Goal: Transaction & Acquisition: Subscribe to service/newsletter

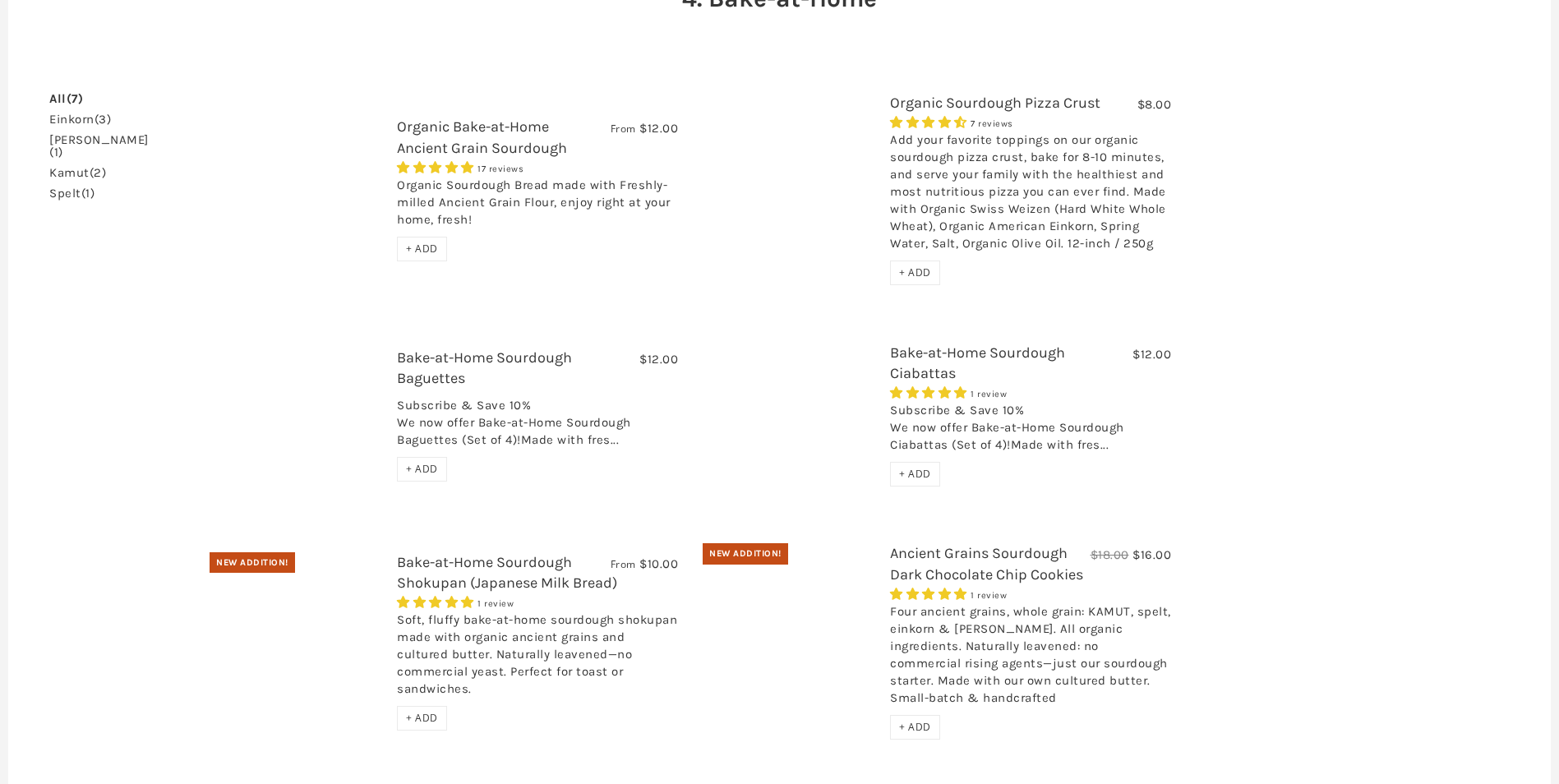
scroll to position [155, 0]
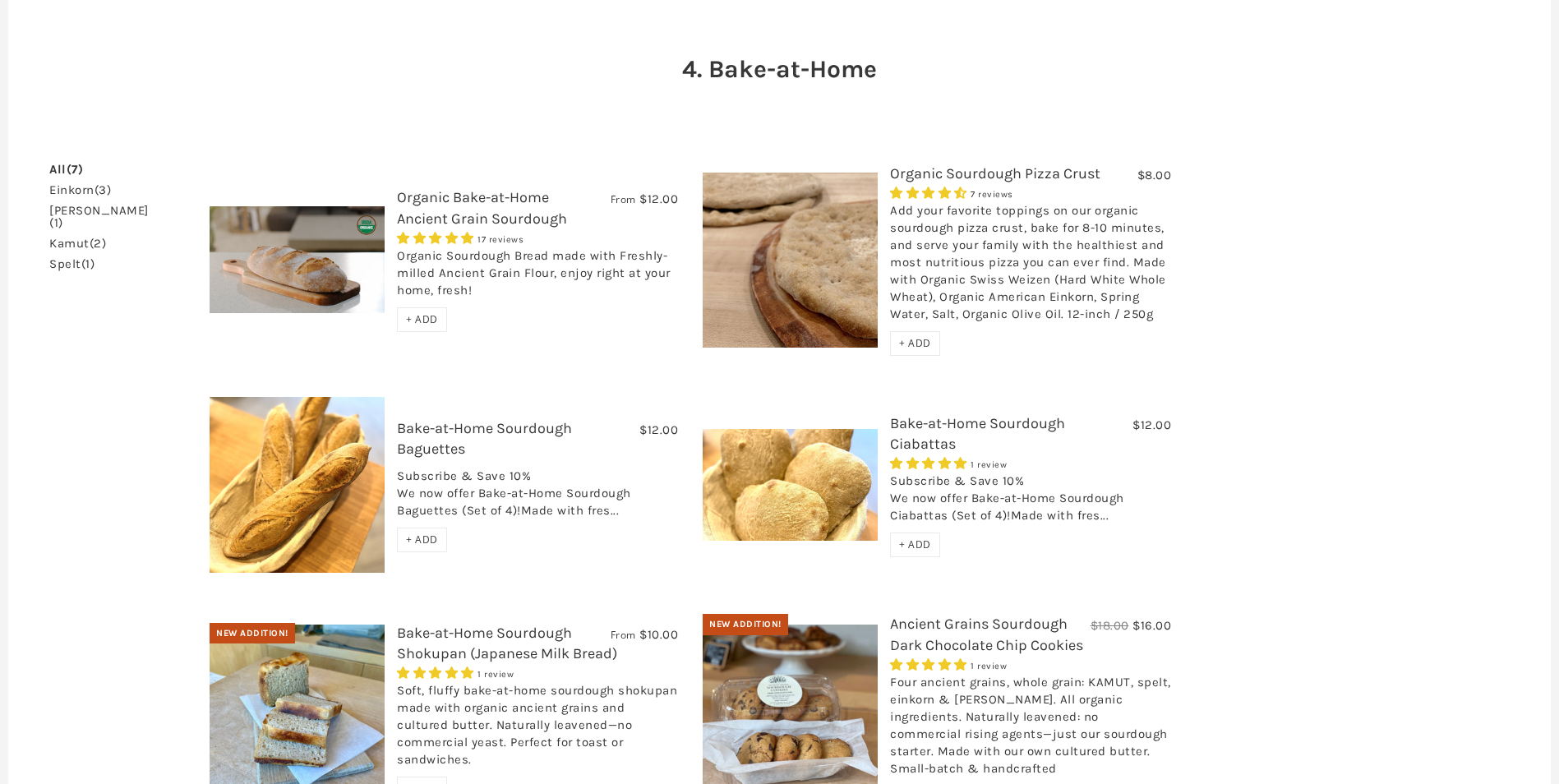
click at [471, 204] on link "Organic Bake-at-Home Ancient Grain Sourdough" at bounding box center [482, 208] width 170 height 39
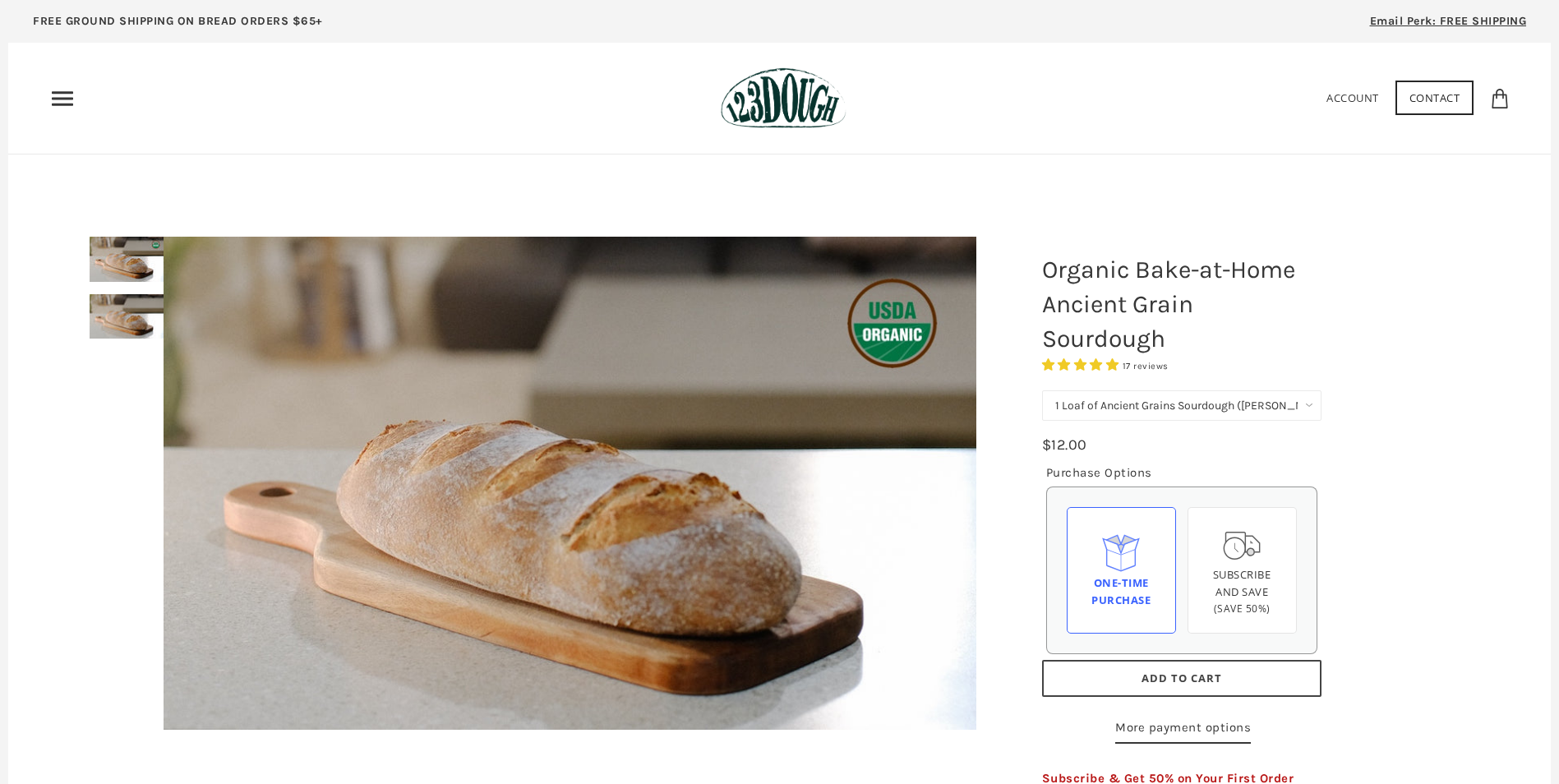
click at [1217, 404] on select "1 Loaf of Ancient Grains Sourdough (Baker's Choice) Get 6 Loaves Every Month (F…" at bounding box center [1182, 405] width 280 height 31
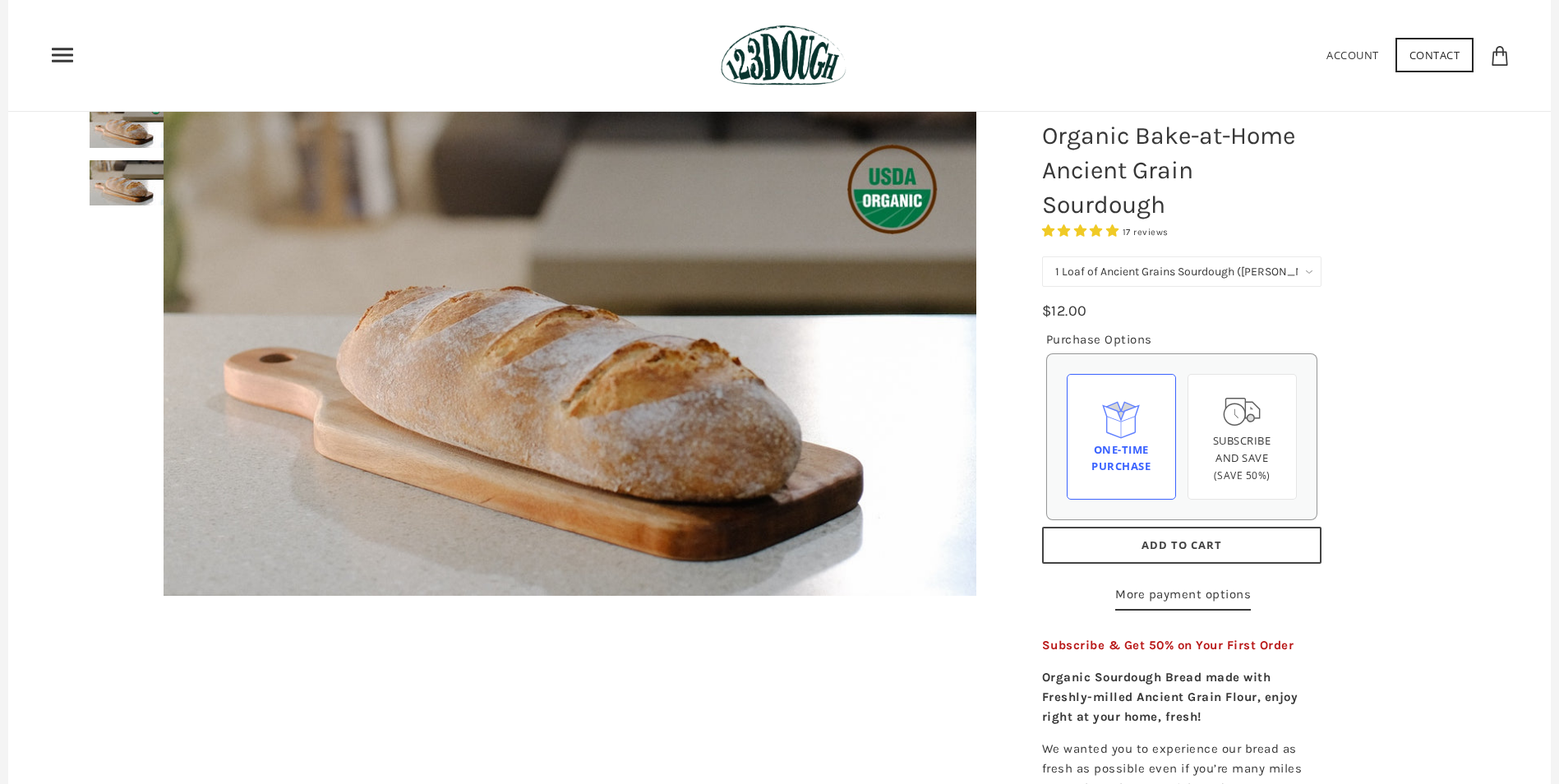
scroll to position [82, 0]
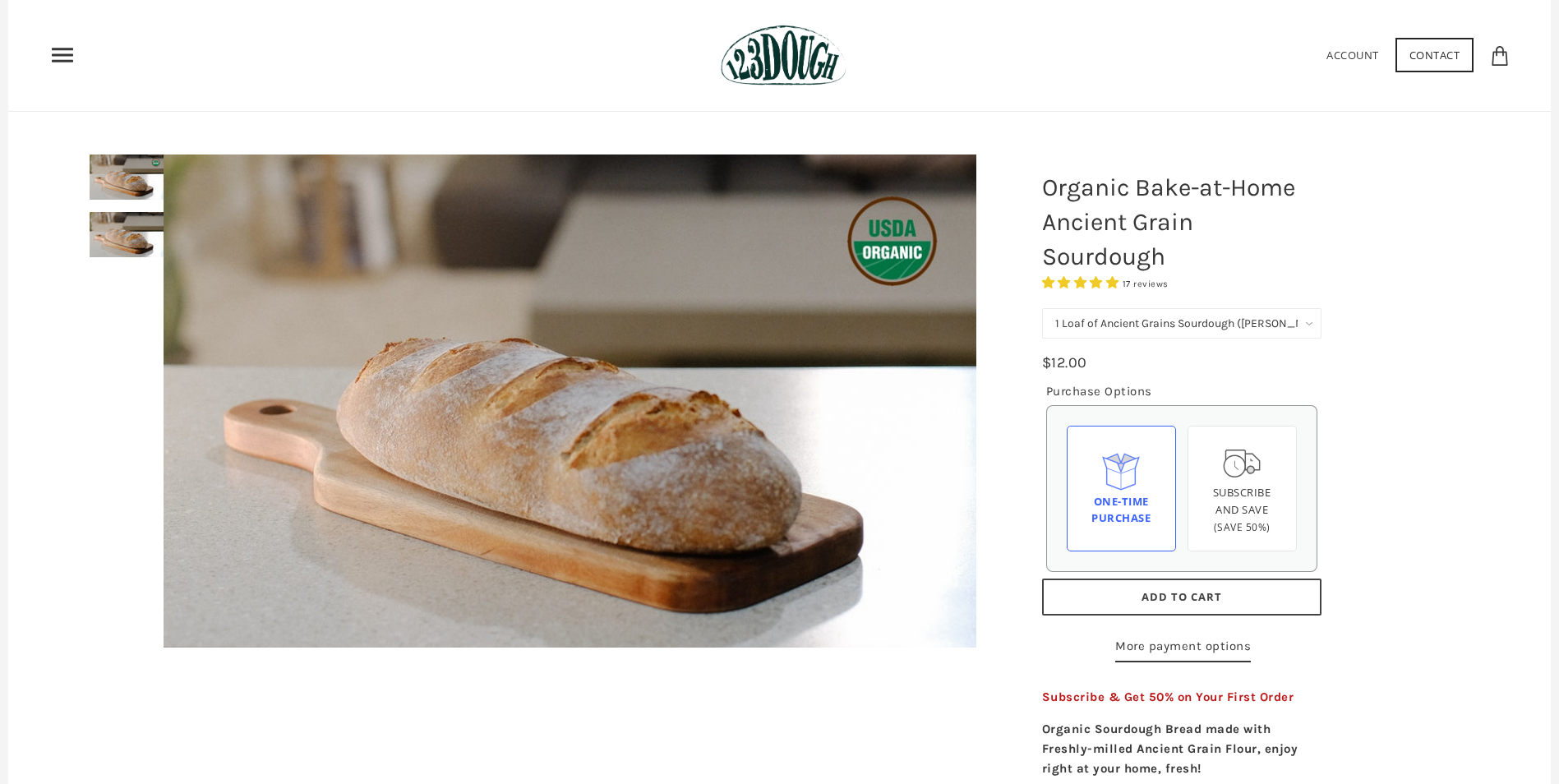
click at [1266, 334] on select "1 Loaf of Ancient Grains Sourdough (Baker's Choice) Get 6 Loaves Every Month (F…" at bounding box center [1182, 323] width 280 height 31
click at [1042, 308] on select "1 Loaf of Ancient Grains Sourdough (Baker's Choice) Get 6 Loaves Every Month (F…" at bounding box center [1182, 323] width 280 height 31
click at [1192, 325] on select "1 Loaf of Ancient Grains Sourdough (Baker's Choice) Get 6 Loaves Every Month (F…" at bounding box center [1182, 323] width 280 height 31
select select "1 Loaf of Ancient Grains Sourdough ([PERSON_NAME] Choice)"
click at [1042, 308] on select "1 Loaf of Ancient Grains Sourdough (Baker's Choice) Get 6 Loaves Every Month (F…" at bounding box center [1182, 323] width 280 height 31
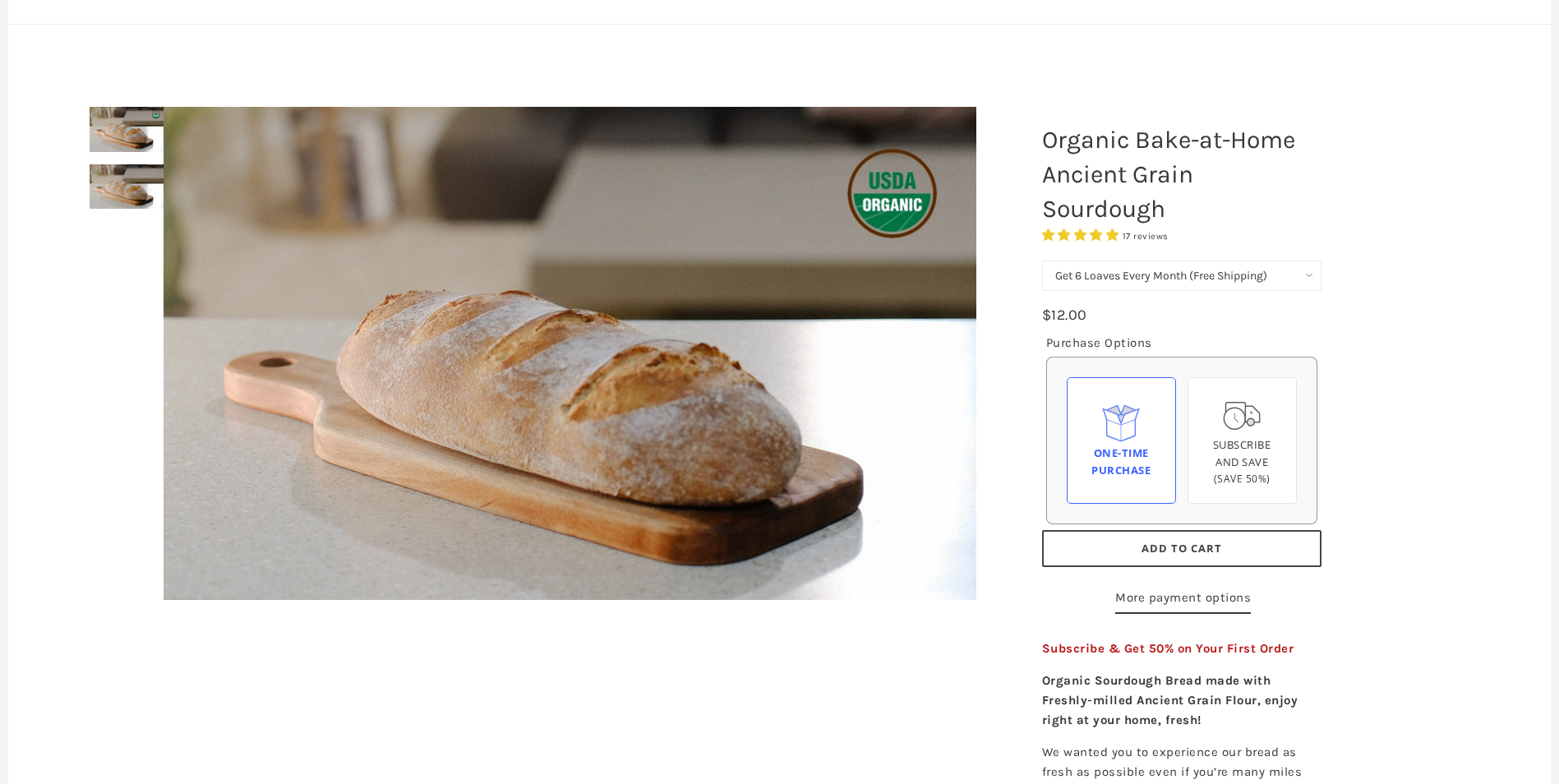
scroll to position [82, 0]
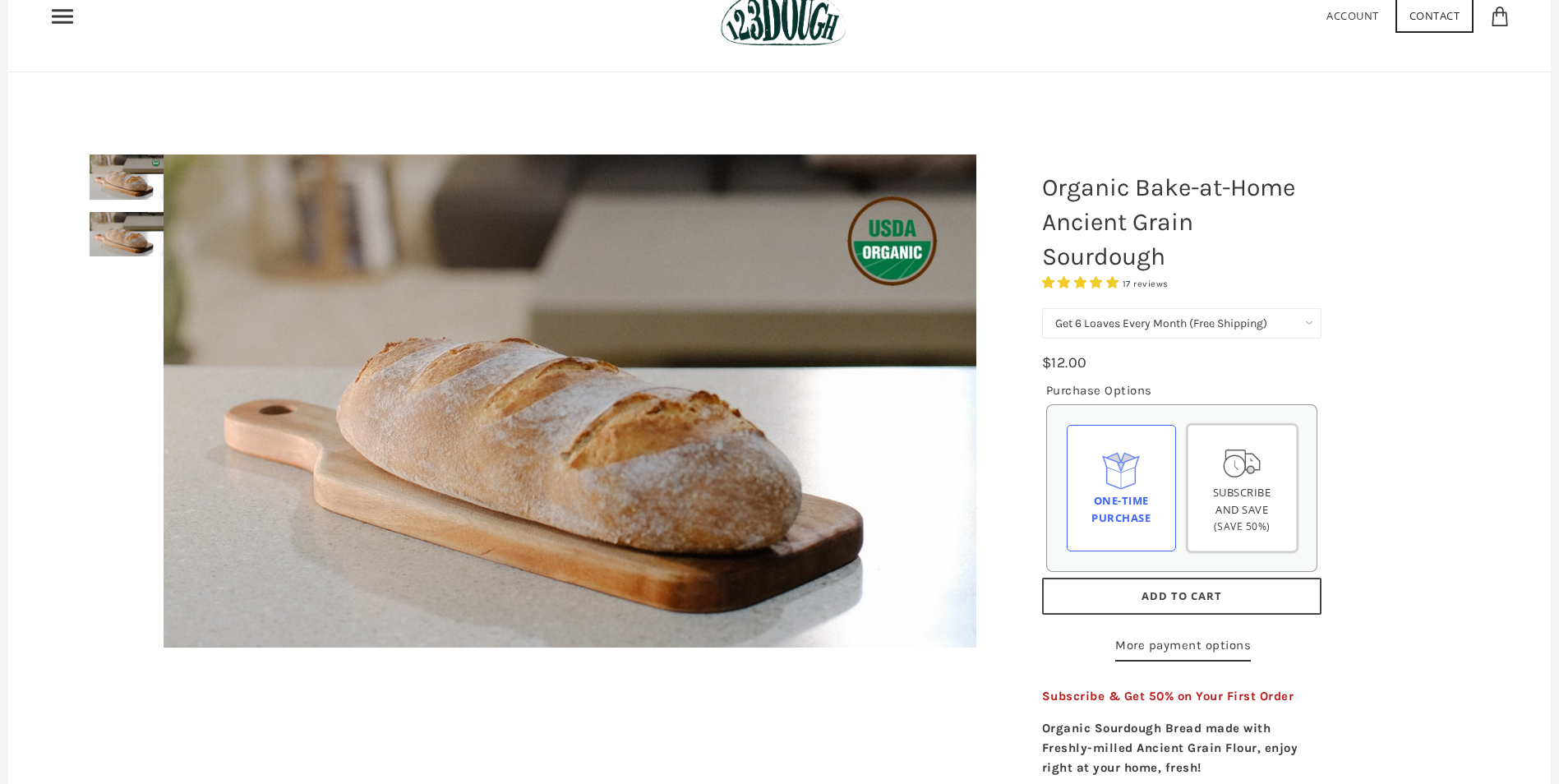
click at [1274, 471] on div "Subscribe and save (Save 50%)" at bounding box center [1242, 488] width 109 height 126
click at [0, 0] on input "Subscribe and save (Save 50%)" at bounding box center [0, 0] width 0 height 0
